Goal: Feedback & Contribution: Submit feedback/report problem

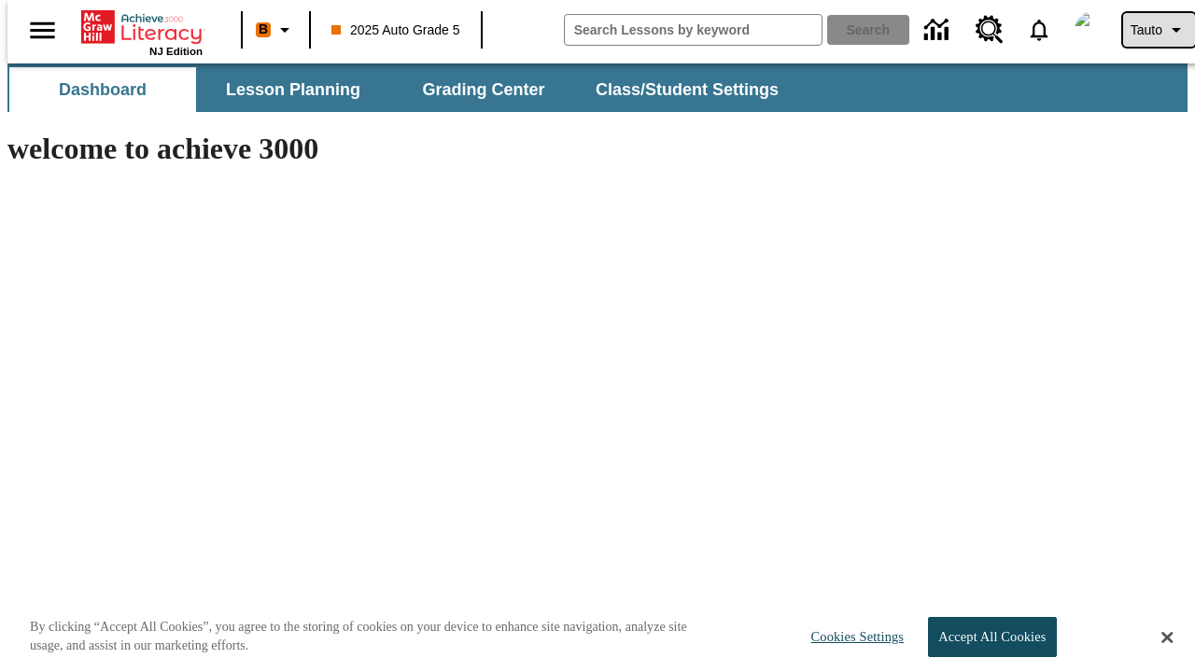
click at [1149, 30] on span "Tauto" at bounding box center [1146, 31] width 32 height 20
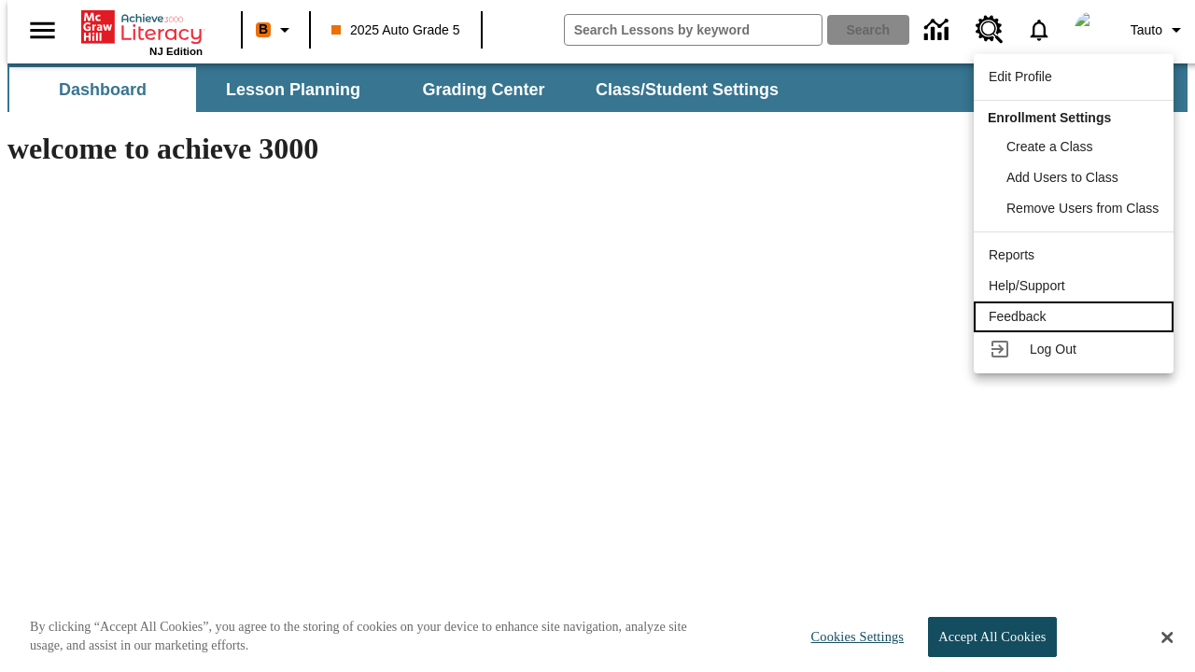
click at [1076, 316] on div "Feedback" at bounding box center [1074, 317] width 170 height 20
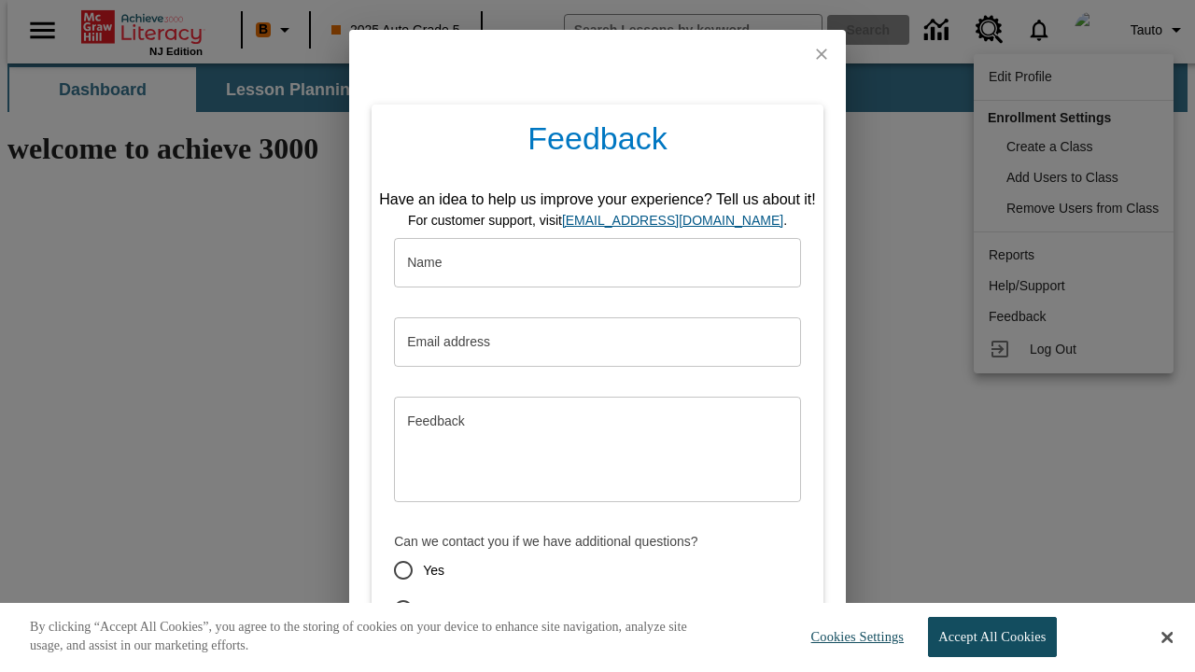
click at [499, 659] on button "Submit" at bounding box center [511, 676] width 74 height 35
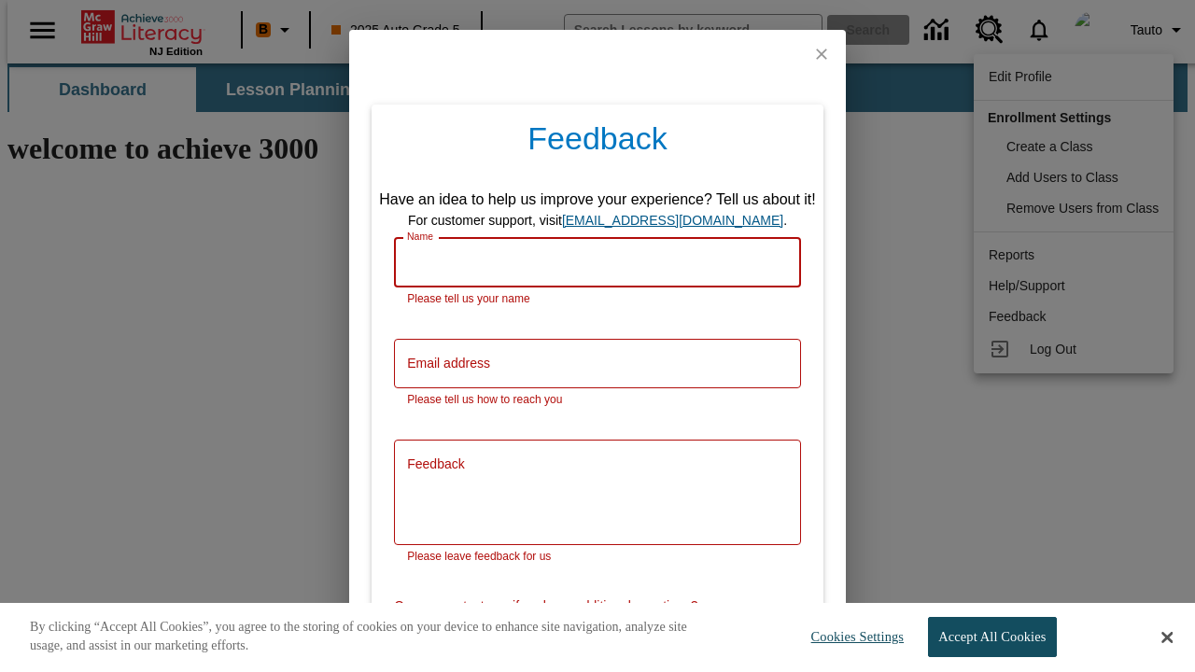
scroll to position [92, 0]
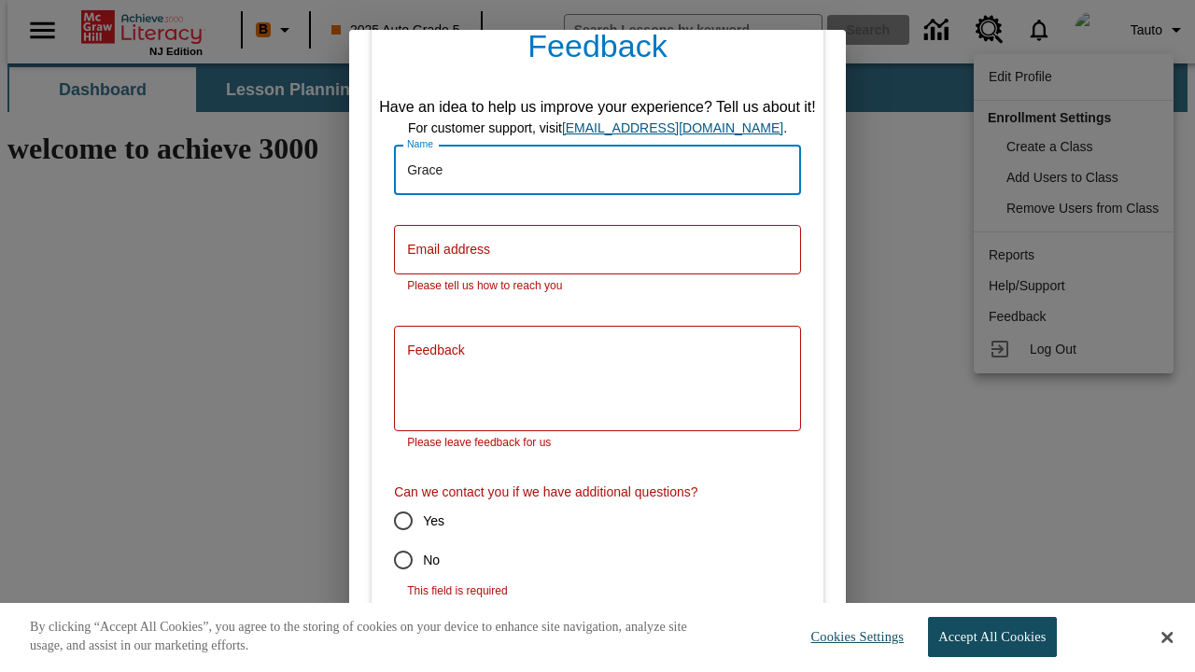
type input "Grace"
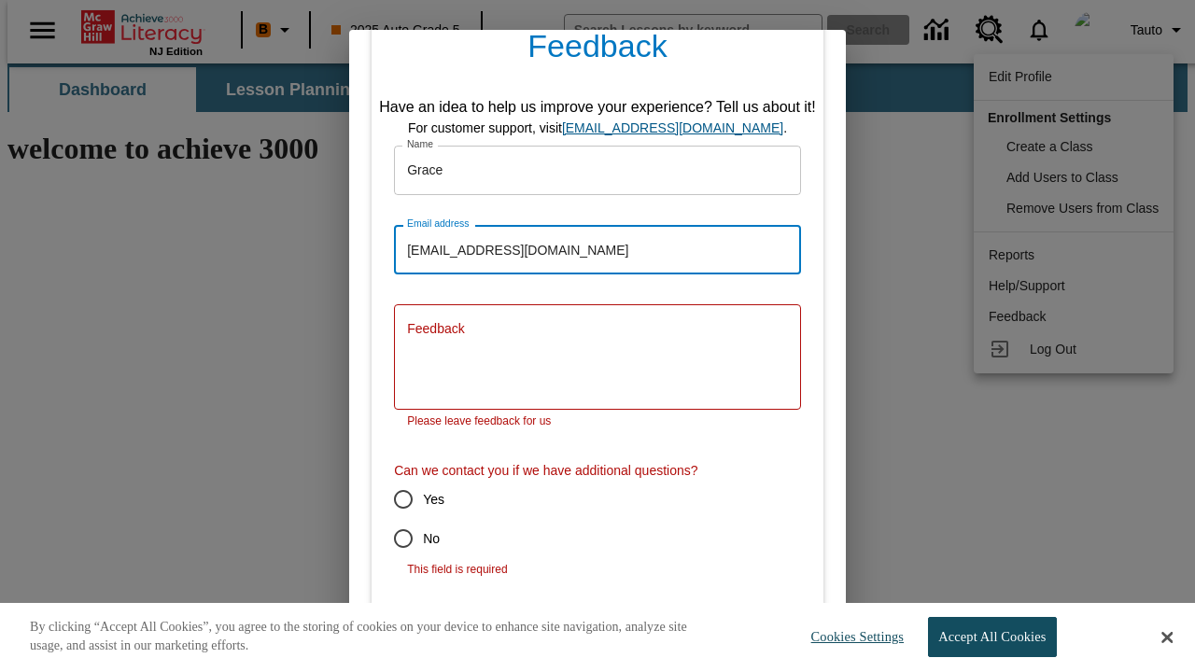
type input "[EMAIL_ADDRESS][DOMAIN_NAME]"
type textarea "Deduco [PERSON_NAME] arbitro cunae tactus abeo acer [PERSON_NAME]."
click at [390, 519] on input "No" at bounding box center [403, 538] width 39 height 39
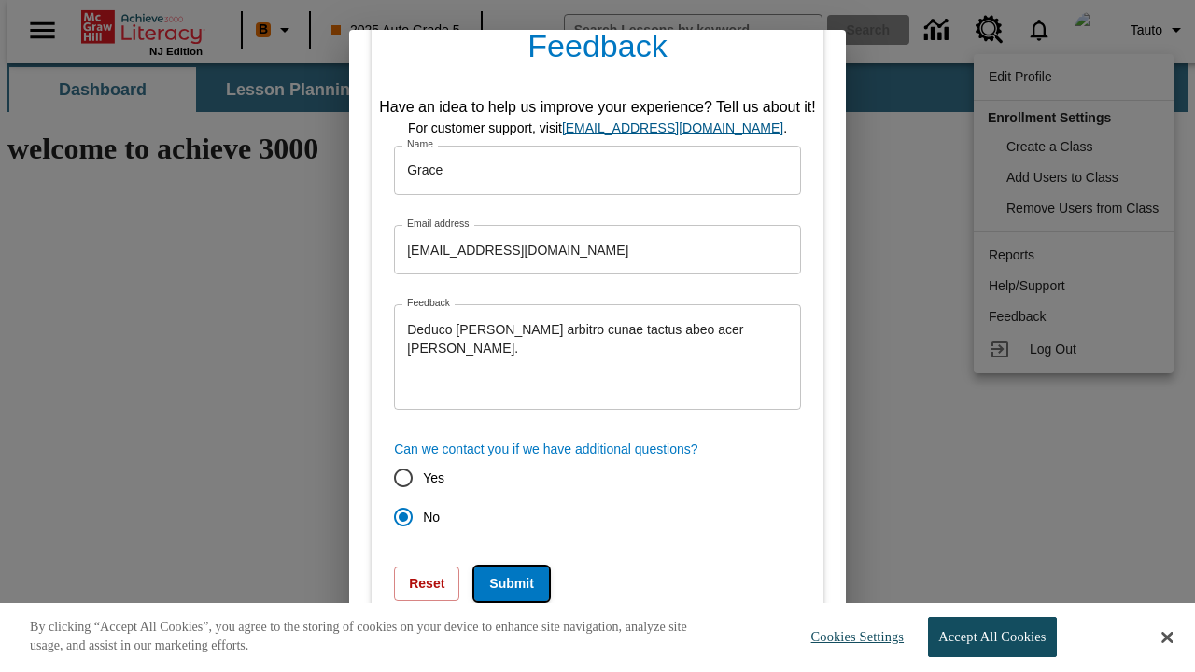
click at [499, 583] on button "Submit" at bounding box center [511, 584] width 74 height 35
radio input "false"
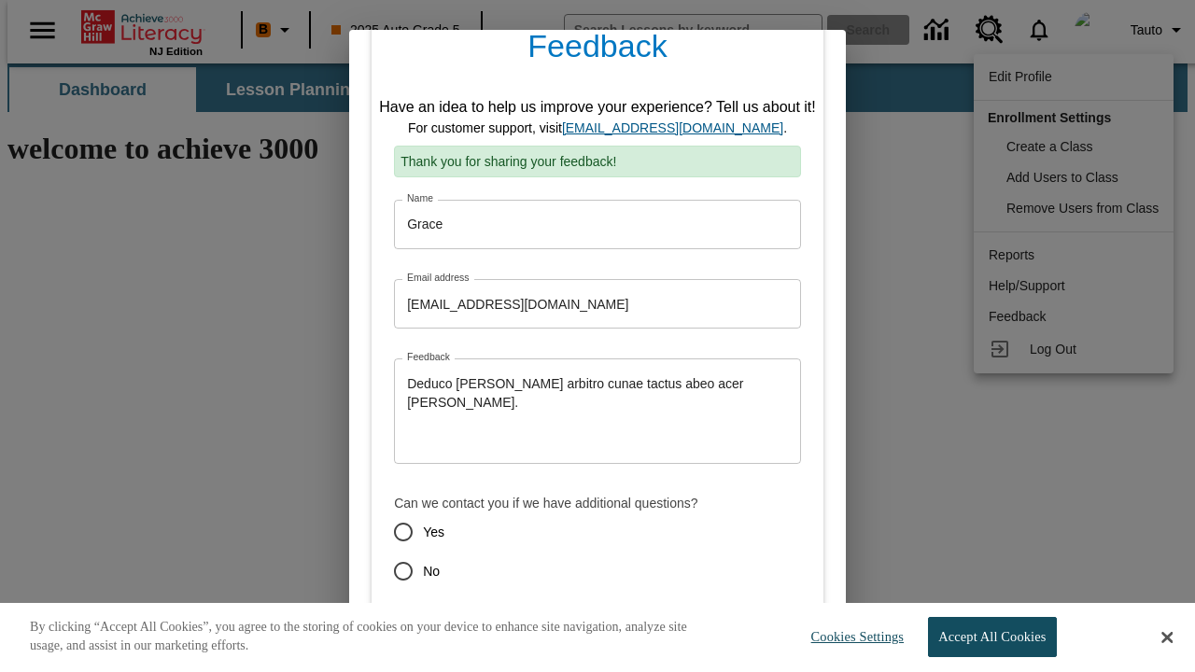
click at [679, 128] on link "[EMAIL_ADDRESS][DOMAIN_NAME]" at bounding box center [672, 127] width 221 height 15
